Goal: Task Accomplishment & Management: Manage account settings

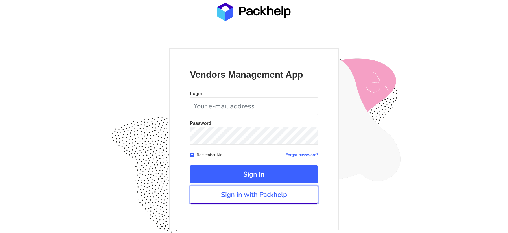
click at [246, 198] on link "Sign in with Packhelp" at bounding box center [254, 194] width 128 height 18
click at [240, 203] on div "Vendors Management App Login Password Remember Me Forgot password? Sign In" at bounding box center [253, 139] width 169 height 182
click at [246, 200] on link "Sign in with Packhelp" at bounding box center [254, 194] width 128 height 18
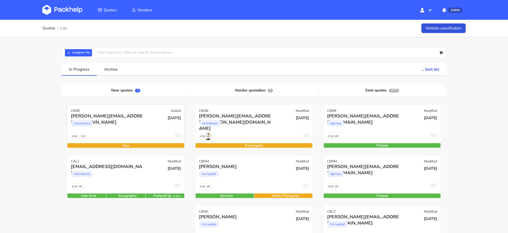
click at [106, 129] on div "Cartonboard" at bounding box center [108, 124] width 75 height 11
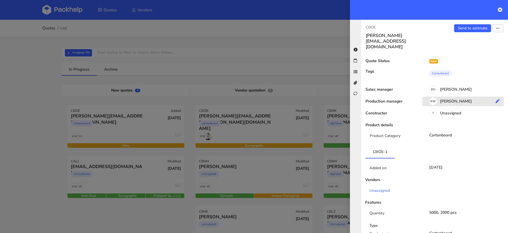
click at [456, 99] on div "KW Klaudia Wiśniewska" at bounding box center [466, 102] width 86 height 6
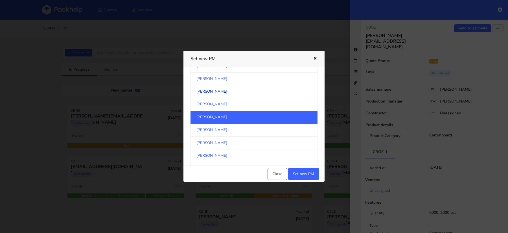
scroll to position [294, 0]
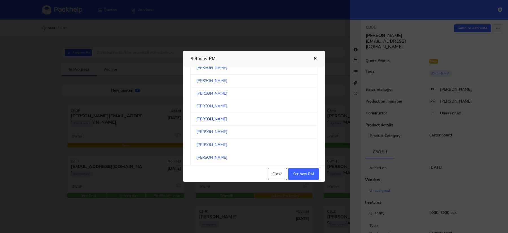
click at [248, 113] on link "[PERSON_NAME]" at bounding box center [254, 119] width 127 height 13
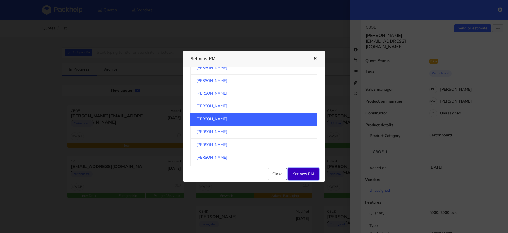
click at [305, 175] on button "Set new PM" at bounding box center [303, 174] width 31 height 12
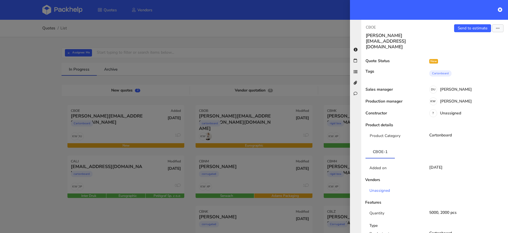
click at [54, 119] on div at bounding box center [254, 116] width 508 height 233
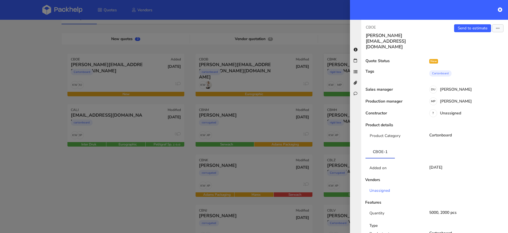
scroll to position [79, 0]
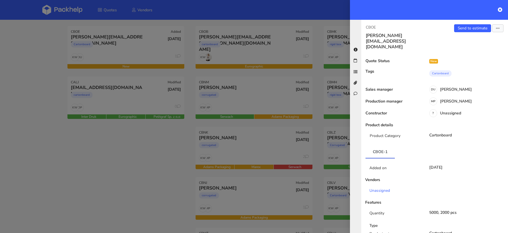
click at [313, 159] on div at bounding box center [254, 116] width 508 height 233
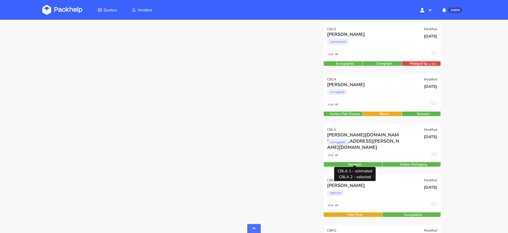
scroll to position [431, 0]
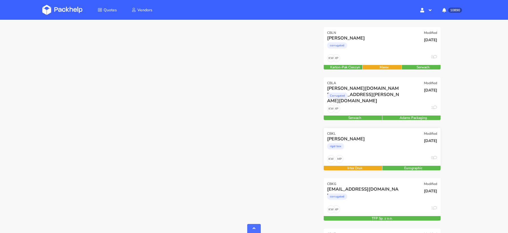
click at [384, 150] on div "rigid box" at bounding box center [364, 147] width 75 height 11
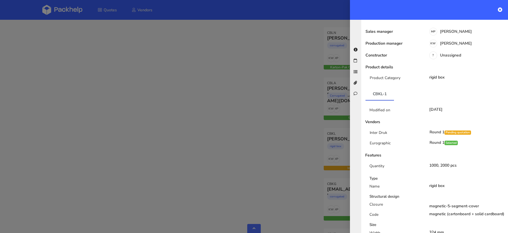
scroll to position [0, 0]
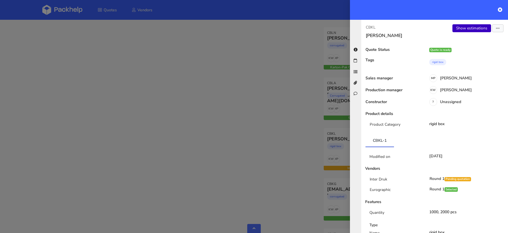
click at [466, 30] on link "Show estimations" at bounding box center [472, 28] width 39 height 8
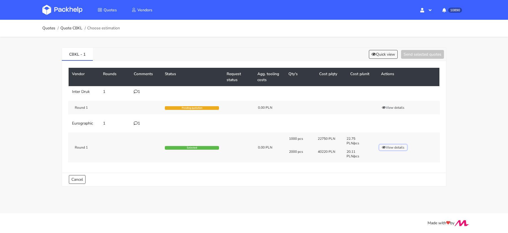
click at [394, 145] on button "View details" at bounding box center [393, 148] width 28 height 6
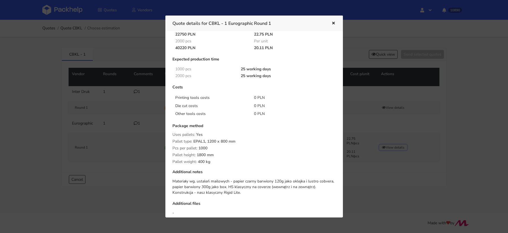
scroll to position [34, 0]
click at [5, 109] on div at bounding box center [254, 116] width 508 height 233
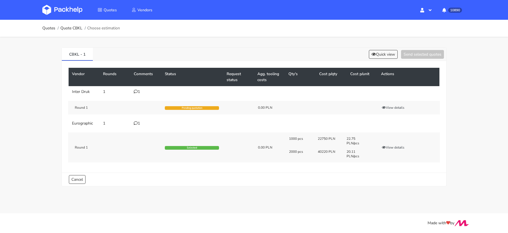
click at [375, 60] on div "CBKL - 1 Quick view Send selected quotes" at bounding box center [254, 54] width 385 height 13
click at [377, 58] on div "CBKL - 1 Quick view Send selected quotes" at bounding box center [254, 54] width 385 height 13
click at [377, 58] on button "Quick view" at bounding box center [383, 54] width 29 height 9
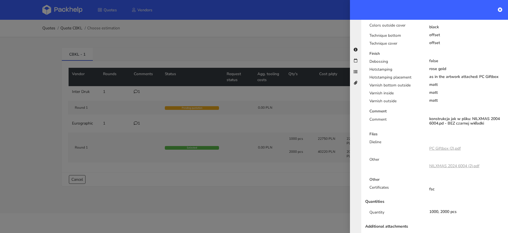
scroll to position [303, 0]
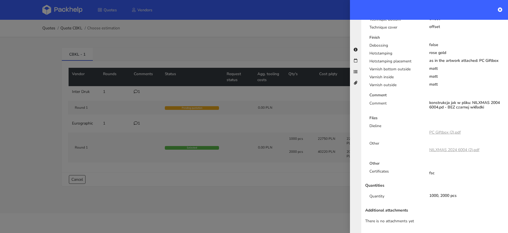
click at [270, 197] on div at bounding box center [254, 116] width 508 height 233
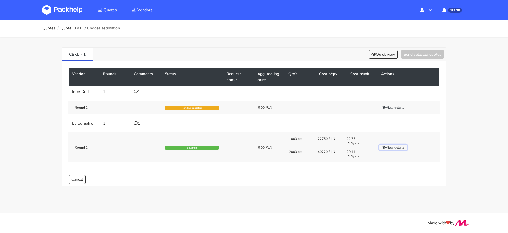
click at [385, 146] on icon "button" at bounding box center [384, 147] width 4 height 3
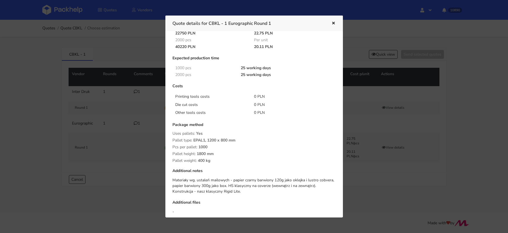
click at [284, 150] on div "Package method Uses pallets: Yes Pallet type: EPAL1, 1200 x 800 mm Pcs per pall…" at bounding box center [254, 143] width 163 height 40
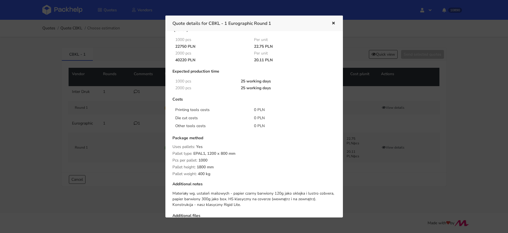
scroll to position [0, 0]
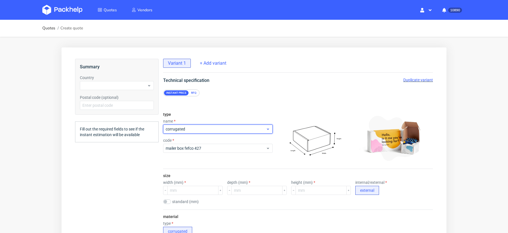
click at [193, 130] on span "corrugated" at bounding box center [216, 129] width 100 height 6
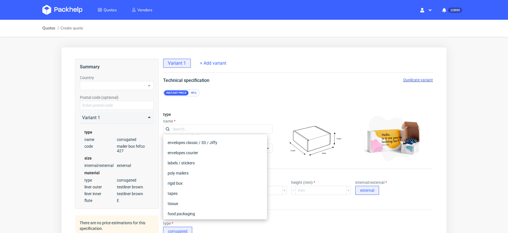
scroll to position [40, 0]
click at [182, 182] on div "rigid box" at bounding box center [214, 183] width 99 height 10
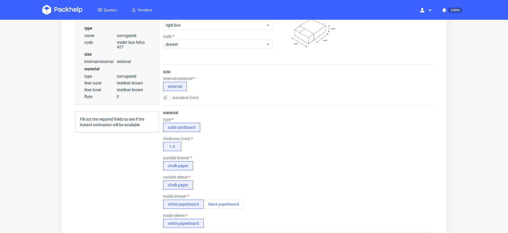
scroll to position [35, 0]
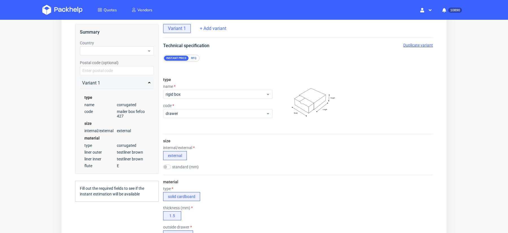
click at [195, 51] on div "Instant price RFQ" at bounding box center [298, 55] width 293 height 12
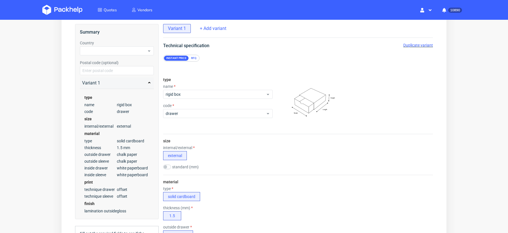
click at [193, 56] on div "RFQ" at bounding box center [194, 58] width 10 height 5
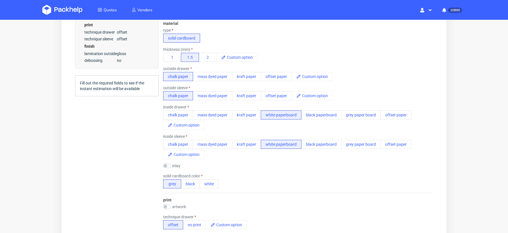
scroll to position [0, 0]
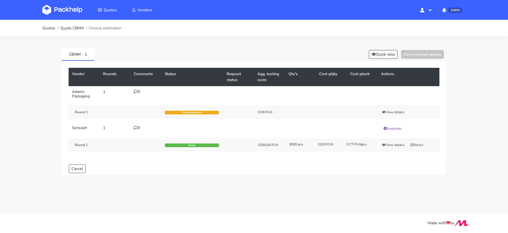
click at [37, 132] on div "Quotes Quote CBNM Choose estimation CBNM - 1 Quick view Send selected quotes Ve…" at bounding box center [254, 102] width 508 height 164
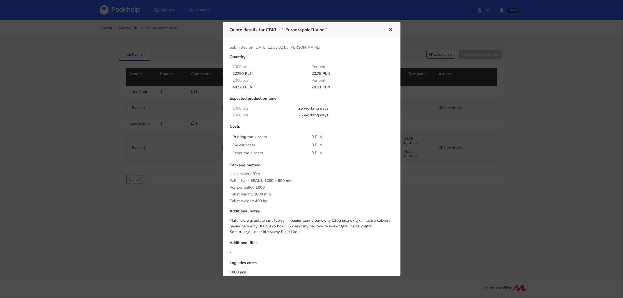
scroll to position [238, 0]
click at [202, 136] on div at bounding box center [311, 149] width 623 height 298
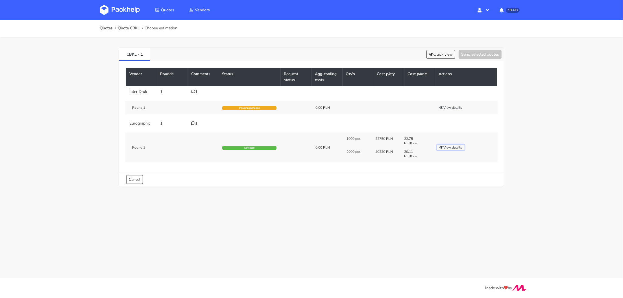
click at [445, 145] on button "View details" at bounding box center [451, 148] width 28 height 6
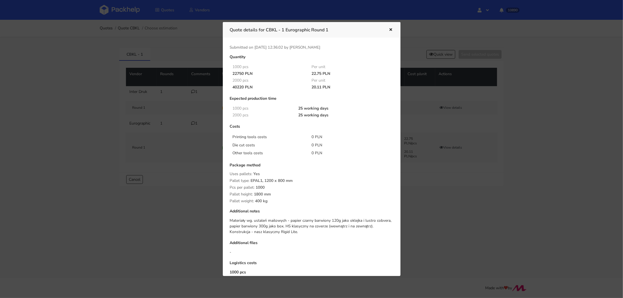
click at [188, 190] on div at bounding box center [311, 149] width 623 height 298
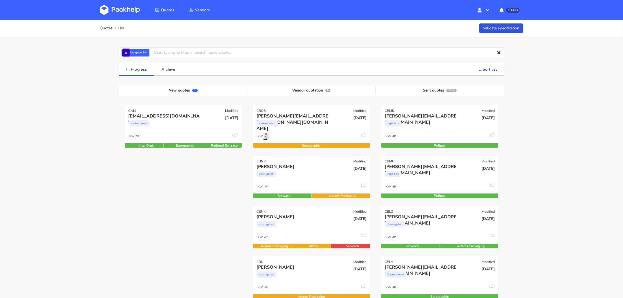
click at [126, 54] on button "×" at bounding box center [125, 52] width 7 height 7
click at [127, 54] on input "text" at bounding box center [311, 52] width 385 height 11
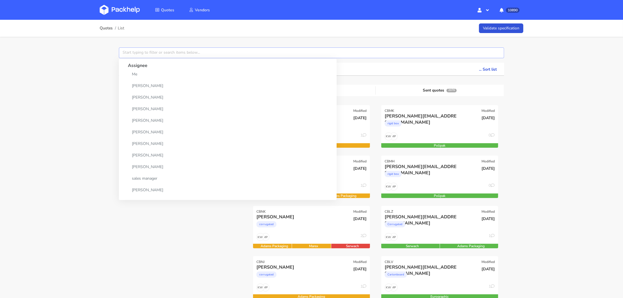
paste input "CBMK"
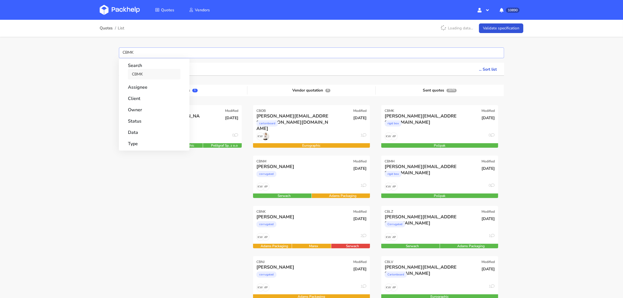
type input "CBMK"
click at [135, 73] on link "CBMK" at bounding box center [154, 74] width 53 height 10
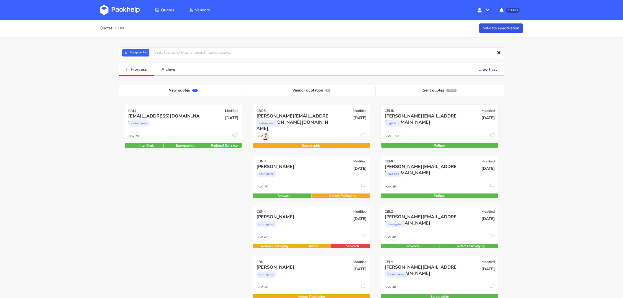
click at [436, 129] on div "rigid box" at bounding box center [422, 124] width 75 height 11
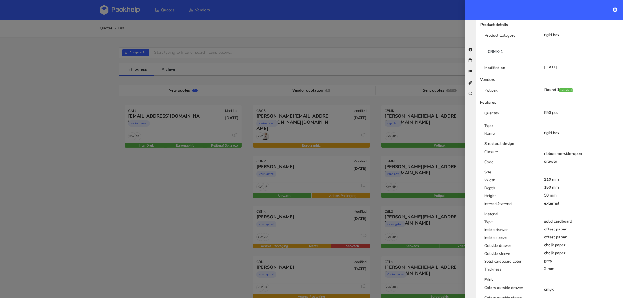
scroll to position [101, 0]
click at [434, 182] on div at bounding box center [311, 149] width 623 height 298
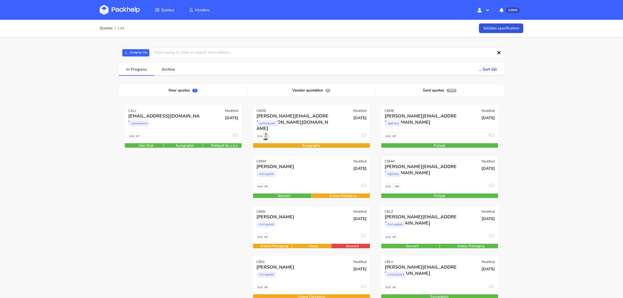
click at [418, 179] on div "rigid box" at bounding box center [422, 175] width 75 height 11
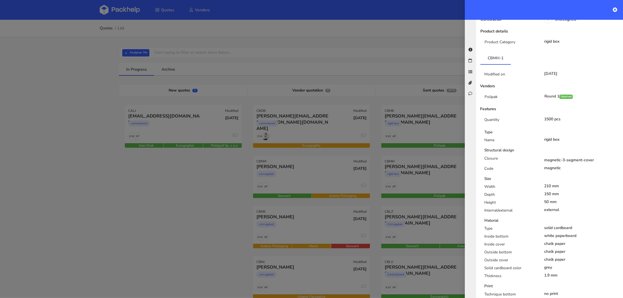
scroll to position [88, 0]
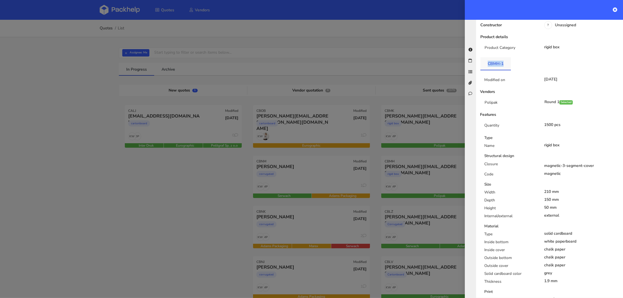
drag, startPoint x: 488, startPoint y: 53, endPoint x: 503, endPoint y: 53, distance: 15.5
click at [504, 57] on link "CBMH-1" at bounding box center [495, 63] width 30 height 12
copy link "CBMH-1"
click at [126, 53] on div at bounding box center [311, 149] width 623 height 298
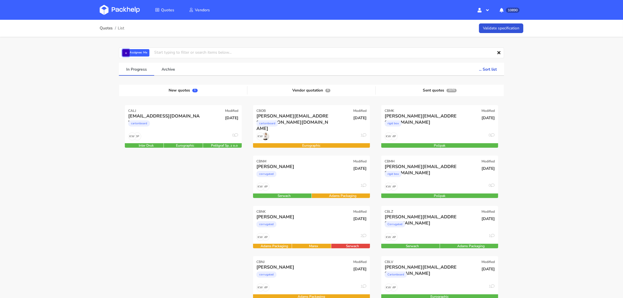
click at [125, 54] on button "×" at bounding box center [125, 52] width 7 height 7
click at [134, 53] on input "text" at bounding box center [311, 52] width 385 height 11
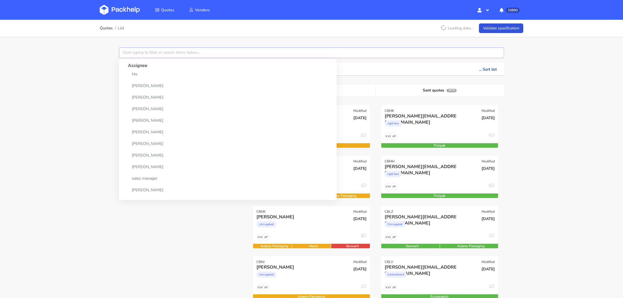
paste input "CBNK"
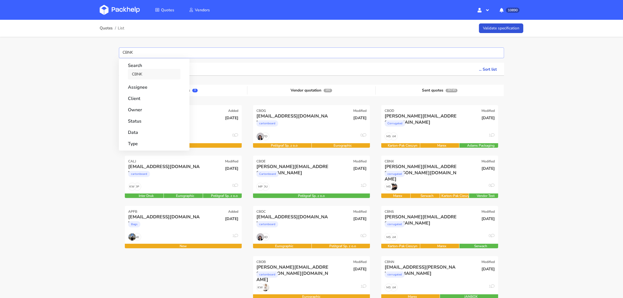
type input "CBNK"
click at [139, 74] on link "CBNK" at bounding box center [154, 74] width 53 height 10
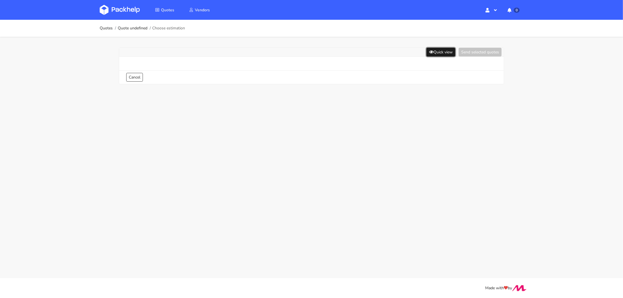
click at [436, 55] on button "Quick view" at bounding box center [440, 52] width 29 height 9
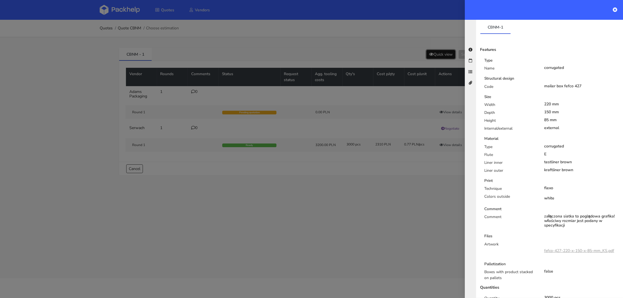
scroll to position [120, 0]
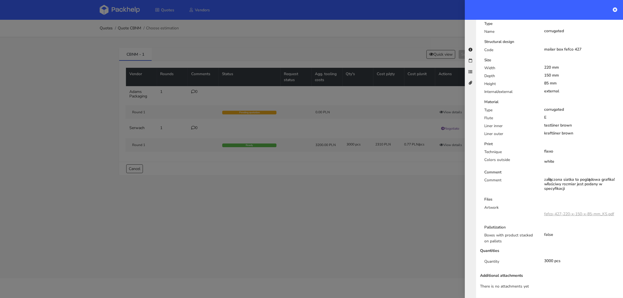
click at [399, 202] on div at bounding box center [311, 149] width 623 height 298
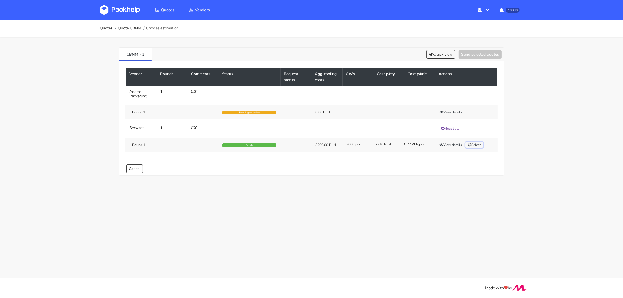
click at [473, 145] on button "Select" at bounding box center [474, 145] width 18 height 6
click at [463, 53] on button "Send selected quotes ( 1 )" at bounding box center [476, 54] width 51 height 9
click at [448, 147] on div "Round 1 Ready 3200.00 PLN 3000 pcs 2310 PLN 0.77 PLN/pcs View details Selected" at bounding box center [311, 145] width 372 height 14
click at [449, 146] on button "View details" at bounding box center [451, 145] width 28 height 6
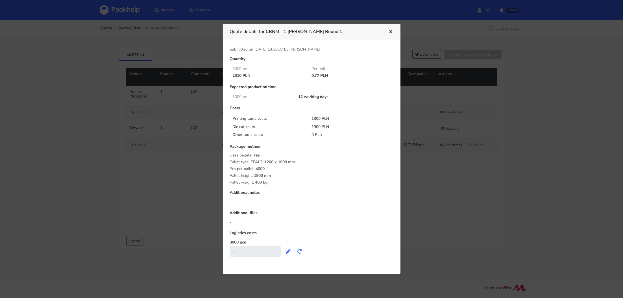
click at [425, 193] on div at bounding box center [311, 149] width 623 height 298
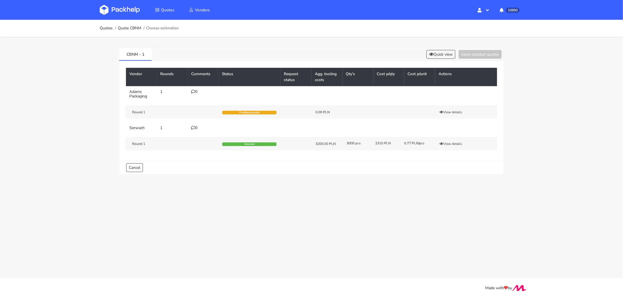
click at [117, 14] on img at bounding box center [120, 10] width 40 height 10
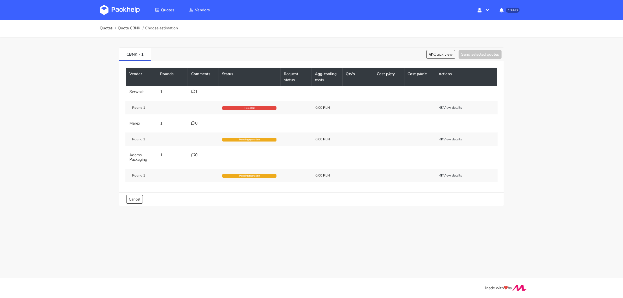
click at [193, 88] on td "1" at bounding box center [203, 91] width 31 height 11
click at [193, 90] on icon at bounding box center [193, 92] width 4 height 4
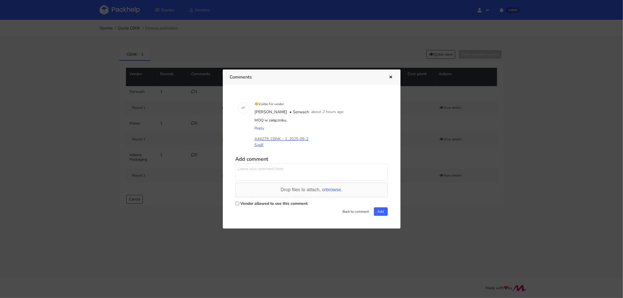
click at [293, 136] on p "A44279_CBNK - 1_2025-09-25.pdf" at bounding box center [283, 142] width 56 height 12
click at [358, 28] on div at bounding box center [311, 149] width 623 height 298
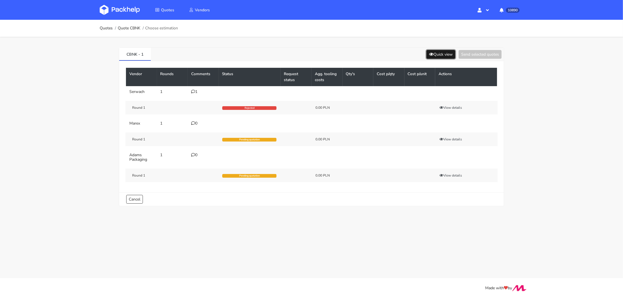
click at [437, 51] on button "Quick view" at bounding box center [440, 54] width 29 height 9
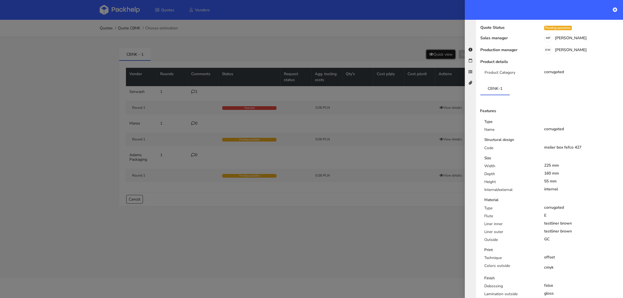
scroll to position [99, 0]
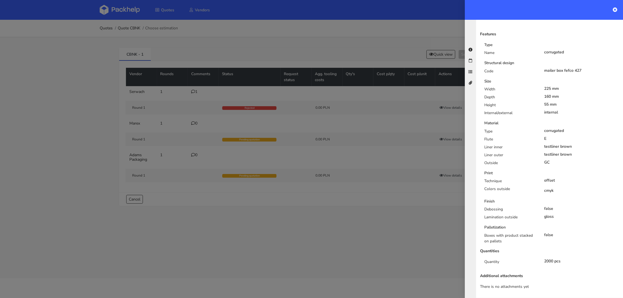
click at [380, 182] on div at bounding box center [311, 149] width 623 height 298
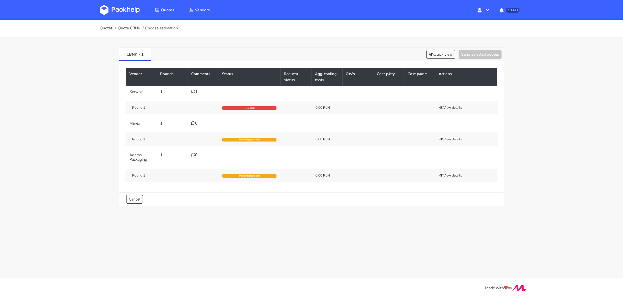
click at [118, 6] on img at bounding box center [120, 10] width 40 height 10
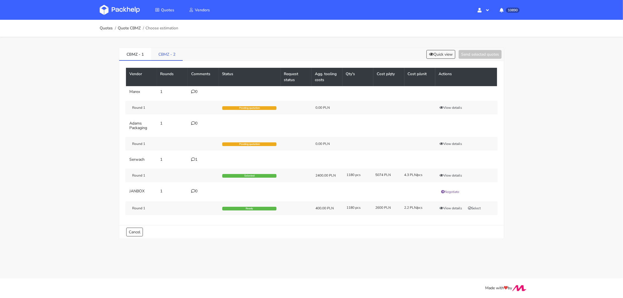
click at [171, 59] on link "CBMZ - 2" at bounding box center [167, 54] width 32 height 12
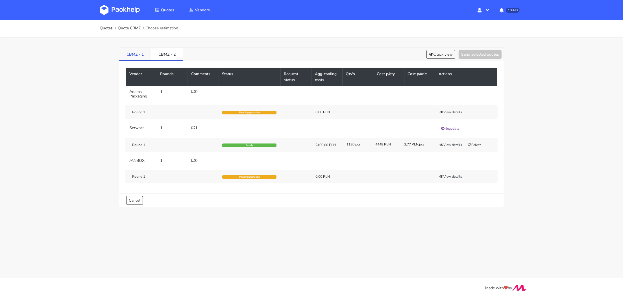
click at [134, 54] on link "CBMZ - 1" at bounding box center [135, 54] width 32 height 12
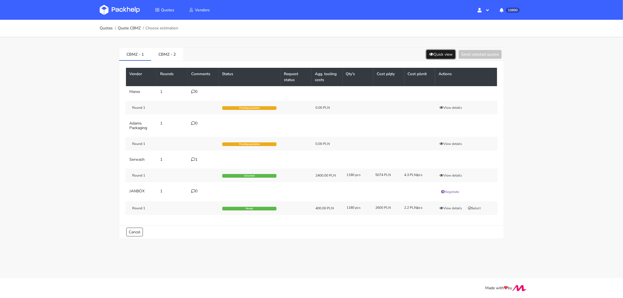
click at [437, 52] on button "Quick view" at bounding box center [440, 54] width 29 height 9
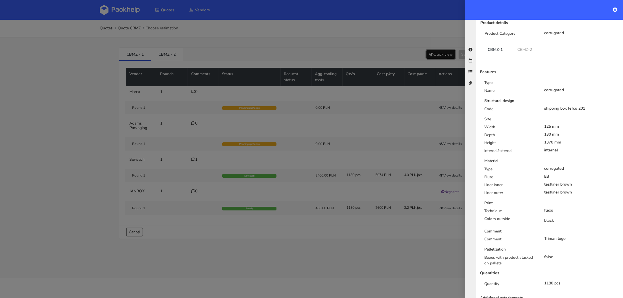
scroll to position [71, 0]
click at [522, 45] on link "CBMZ-2" at bounding box center [524, 51] width 29 height 12
click at [126, 36] on div at bounding box center [311, 149] width 623 height 298
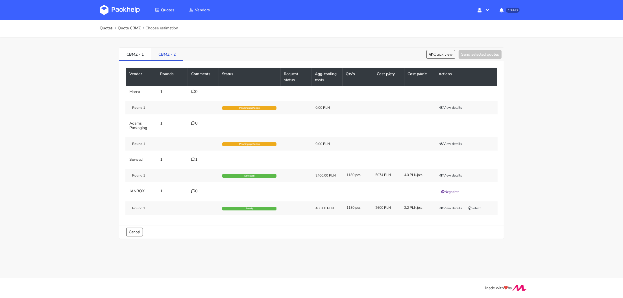
click at [167, 52] on link "CBMZ - 2" at bounding box center [167, 54] width 32 height 12
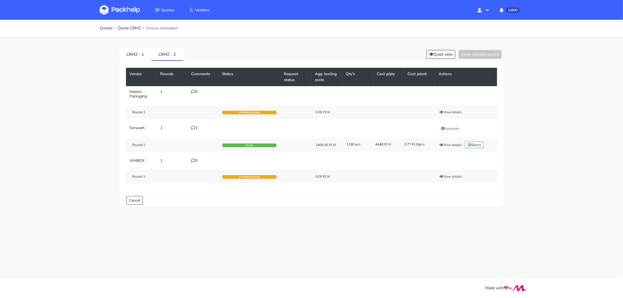
click at [479, 142] on button "Select" at bounding box center [474, 145] width 18 height 6
click at [475, 51] on button "Send selected quotes ( 1 )" at bounding box center [476, 54] width 51 height 9
click at [123, 15] on img at bounding box center [120, 10] width 40 height 10
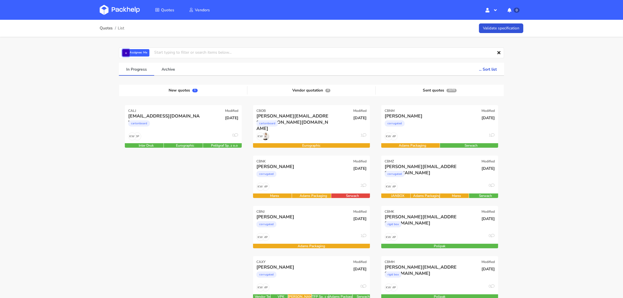
click at [123, 51] on button "×" at bounding box center [125, 52] width 7 height 7
click at [127, 51] on input "text" at bounding box center [311, 52] width 385 height 11
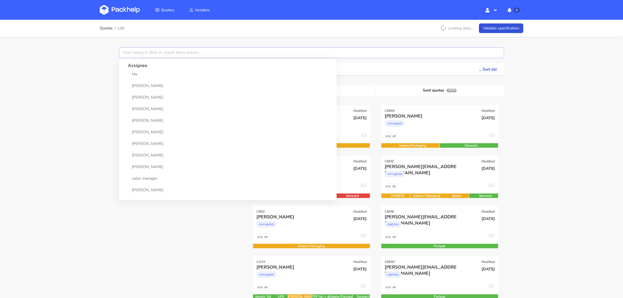
paste input "CBMZ"
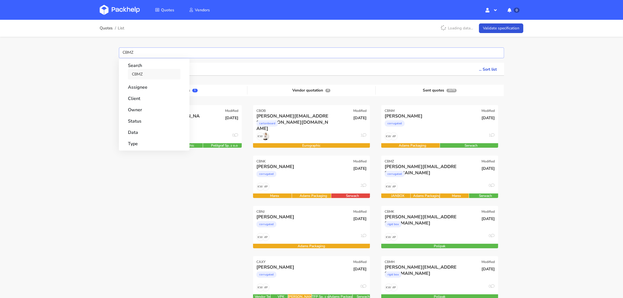
type input "CBMZ"
click at [137, 73] on link "CBMZ" at bounding box center [154, 74] width 53 height 10
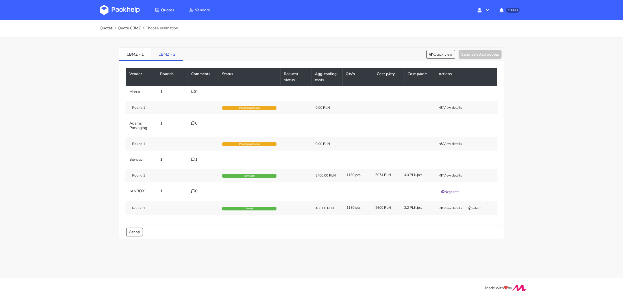
click at [171, 58] on link "CBMZ - 2" at bounding box center [167, 54] width 32 height 12
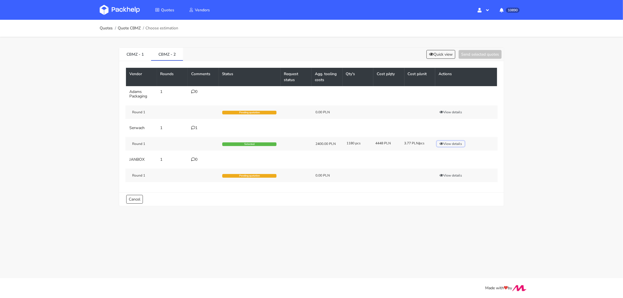
click at [445, 144] on button "View details" at bounding box center [451, 144] width 28 height 6
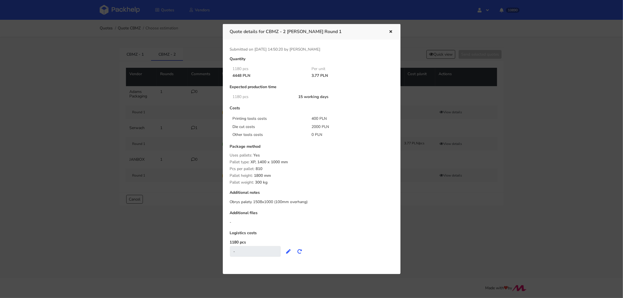
click at [435, 210] on div at bounding box center [311, 149] width 623 height 298
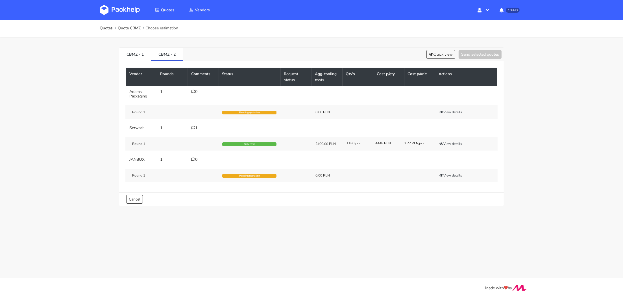
click at [196, 126] on div "1" at bounding box center [203, 128] width 24 height 5
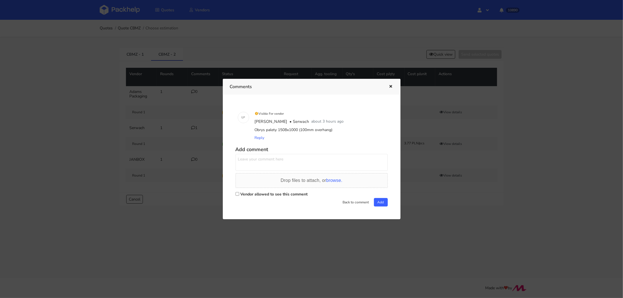
click at [431, 209] on div at bounding box center [311, 149] width 623 height 298
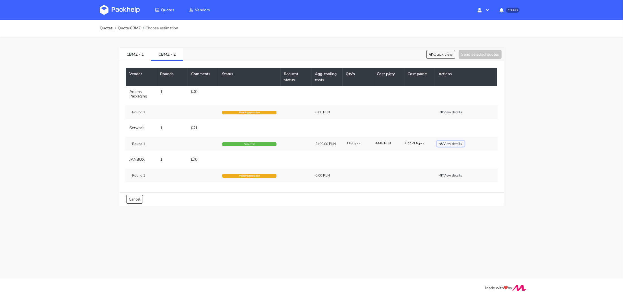
click at [458, 141] on button "View details" at bounding box center [451, 144] width 28 height 6
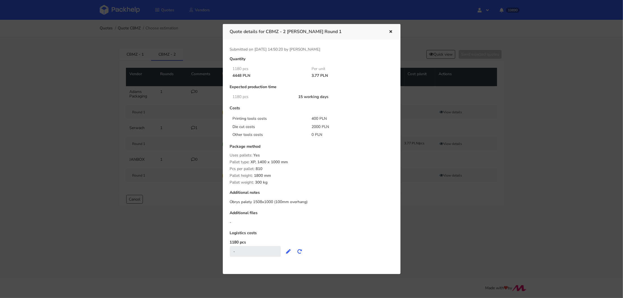
click at [182, 207] on div at bounding box center [311, 149] width 623 height 298
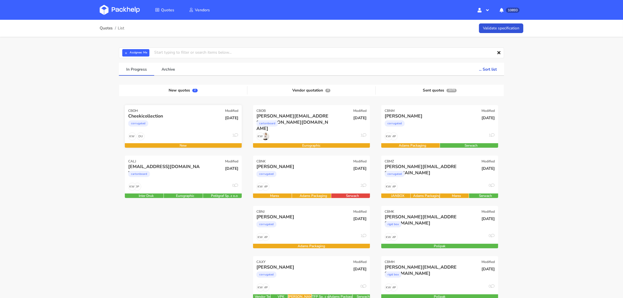
click at [195, 126] on div "corrugated" at bounding box center [165, 124] width 75 height 11
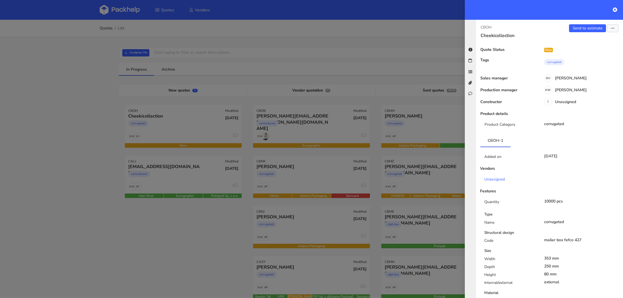
click at [560, 86] on div "Quote Status New Tags corrugated Sales manager DU Dawid Urbanowicz Production m…" at bounding box center [550, 274] width 138 height 455
click at [554, 92] on div "KW Klaudia Wiśniewska" at bounding box center [580, 91] width 86 height 6
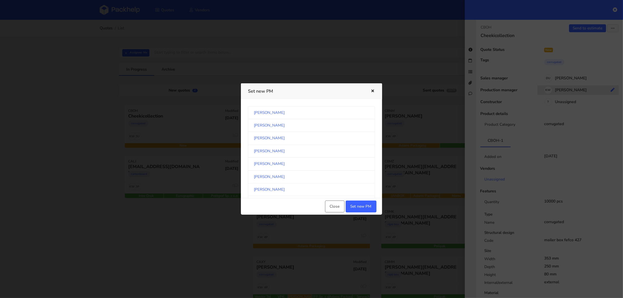
scroll to position [294, 0]
click at [312, 141] on link "[PERSON_NAME]" at bounding box center [311, 138] width 127 height 13
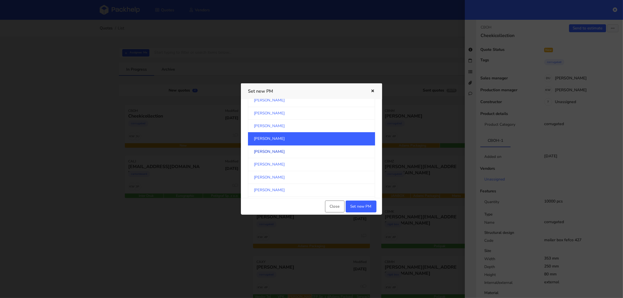
click at [316, 151] on link "[PERSON_NAME]" at bounding box center [311, 151] width 127 height 13
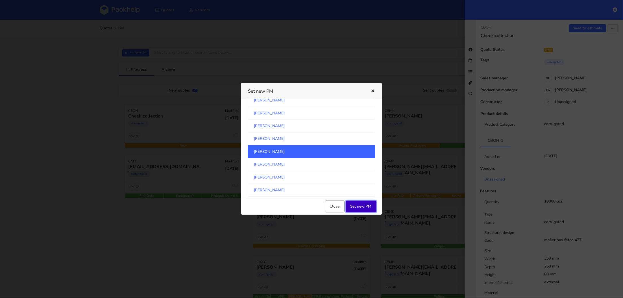
click at [367, 205] on button "Set new PM" at bounding box center [361, 206] width 31 height 12
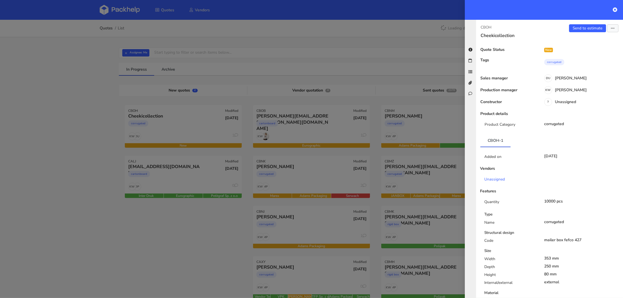
click at [208, 216] on div at bounding box center [311, 149] width 623 height 298
click at [127, 53] on div at bounding box center [311, 149] width 623 height 298
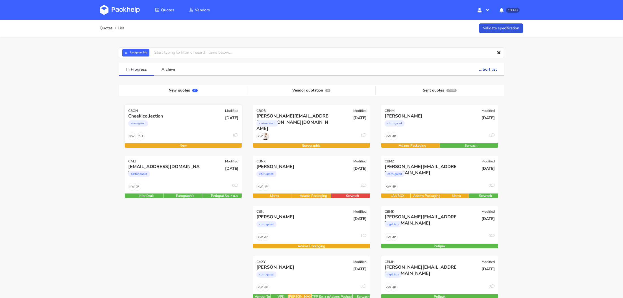
click at [183, 131] on div "Cheekicollection corrugated" at bounding box center [163, 122] width 79 height 19
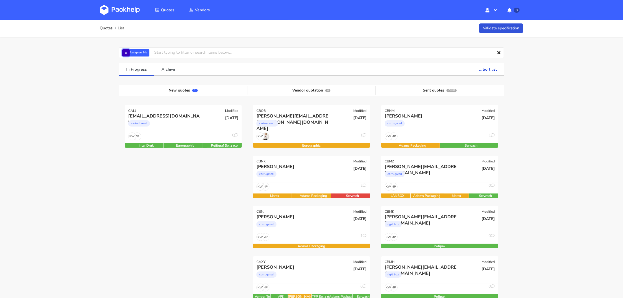
click at [126, 52] on button "×" at bounding box center [125, 52] width 7 height 7
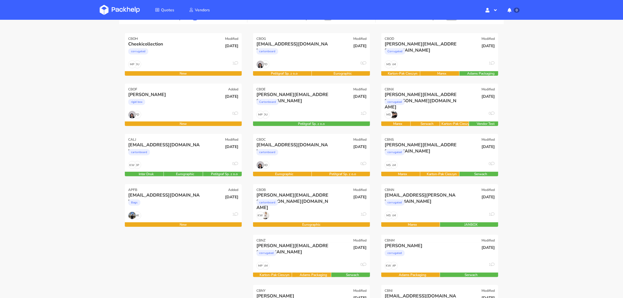
scroll to position [70, 0]
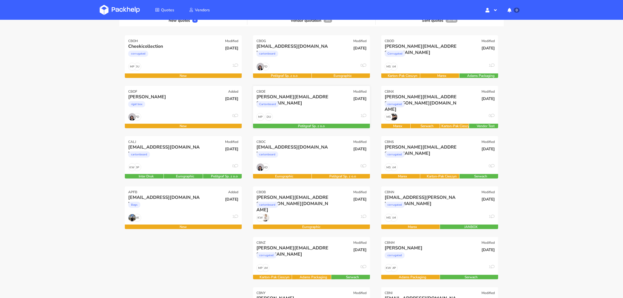
click at [311, 111] on div "tobias@decus-gmbh.com Cartonboard" at bounding box center [291, 103] width 79 height 19
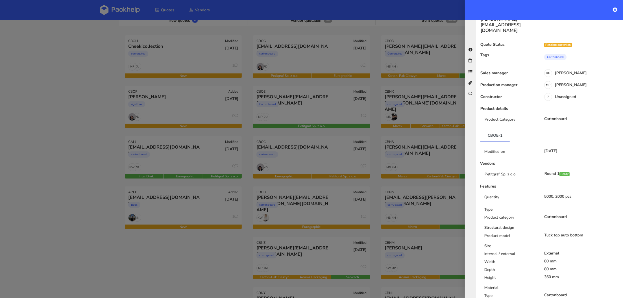
scroll to position [0, 0]
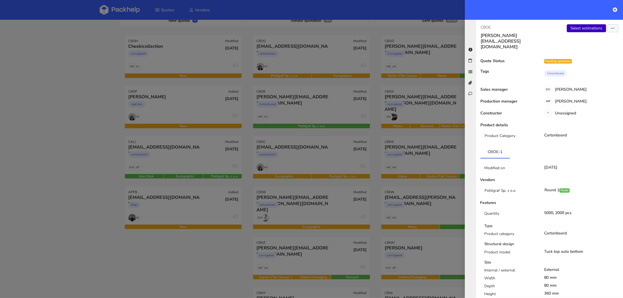
click at [584, 30] on link "Select estimations" at bounding box center [586, 28] width 39 height 8
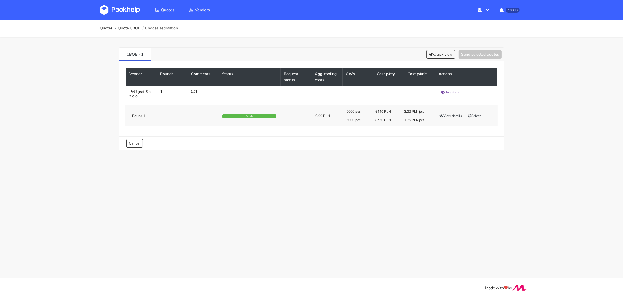
click at [195, 94] on td "1" at bounding box center [203, 94] width 31 height 16
click at [195, 91] on div "1" at bounding box center [203, 92] width 24 height 5
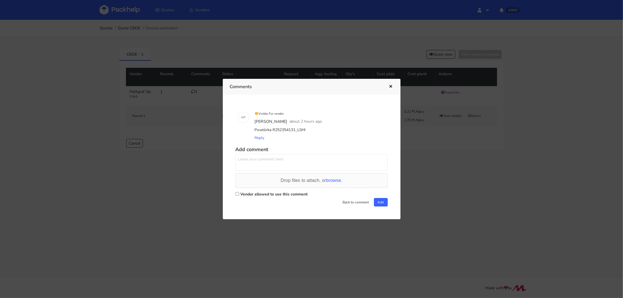
click at [264, 59] on div at bounding box center [311, 149] width 623 height 298
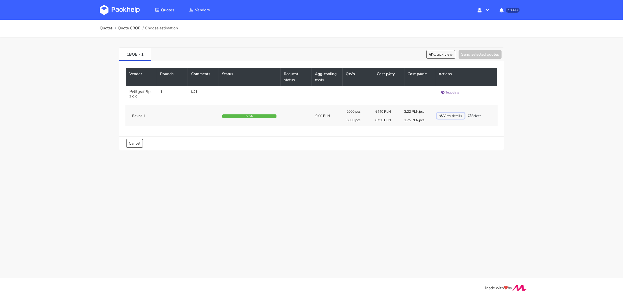
click at [448, 115] on button "View details" at bounding box center [451, 116] width 28 height 6
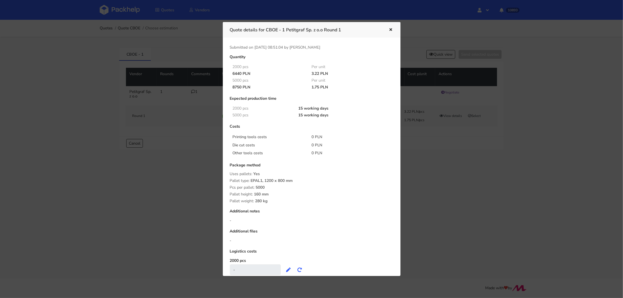
click at [191, 91] on div at bounding box center [311, 149] width 623 height 298
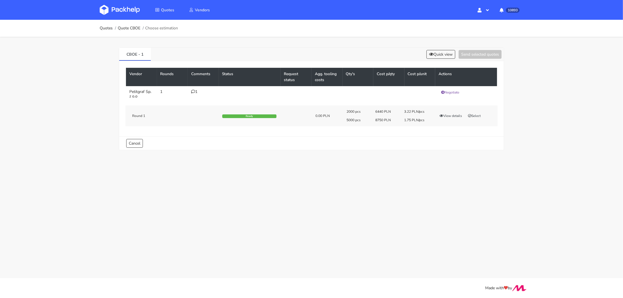
click at [193, 91] on icon at bounding box center [193, 92] width 4 height 4
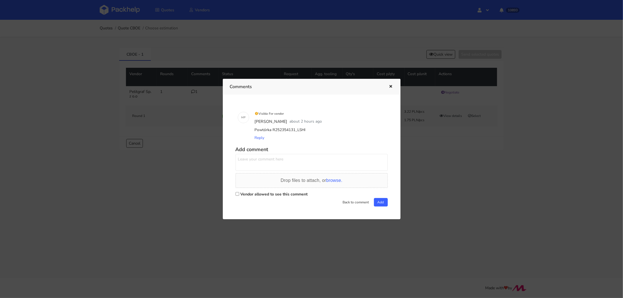
click at [457, 151] on div at bounding box center [311, 149] width 623 height 298
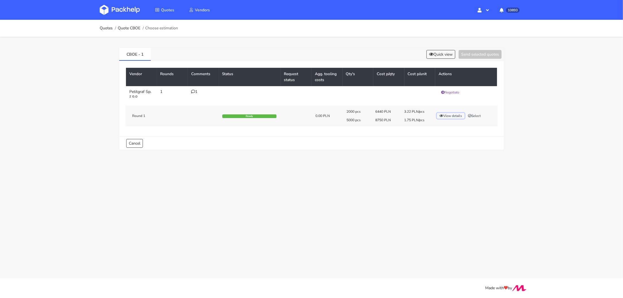
click at [447, 114] on button "View details" at bounding box center [451, 116] width 28 height 6
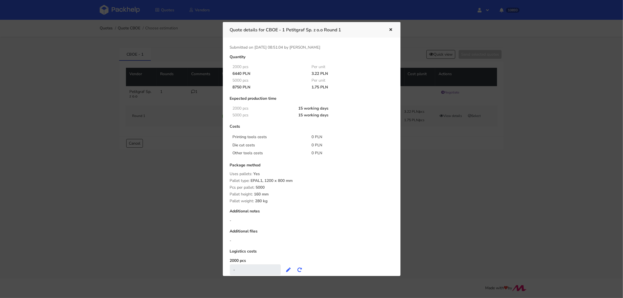
click at [416, 174] on div at bounding box center [311, 149] width 623 height 298
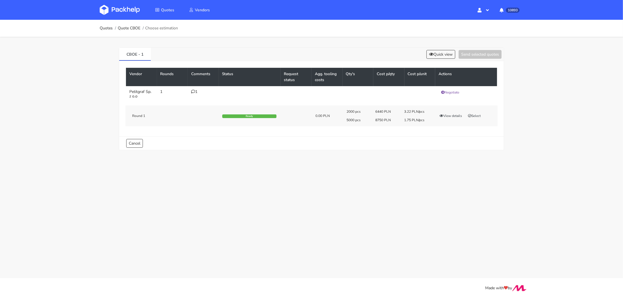
click at [118, 16] on link at bounding box center [124, 10] width 49 height 16
